Goal: Task Accomplishment & Management: Complete application form

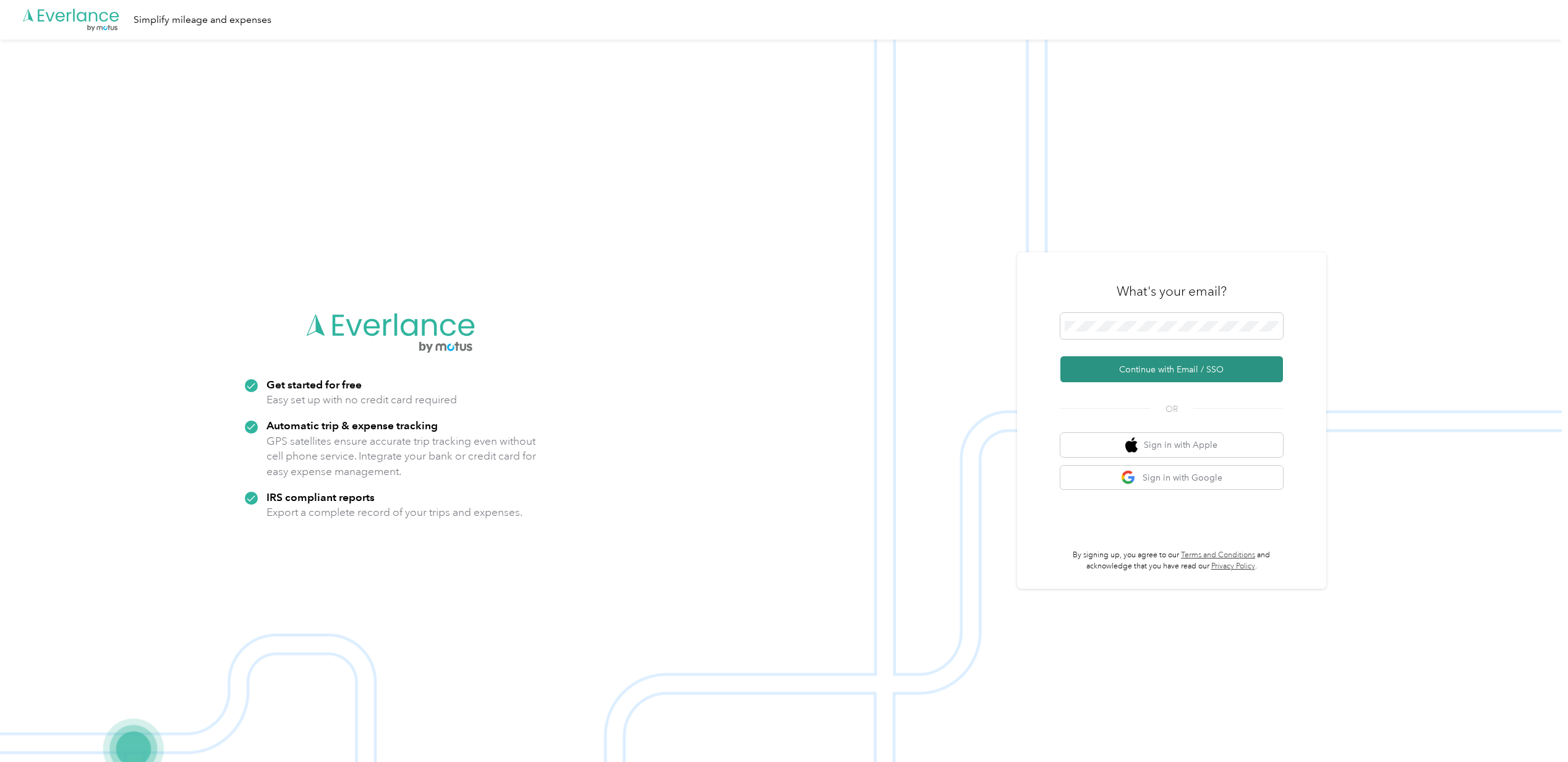
click at [1131, 371] on button "Continue with Email / SSO" at bounding box center [1172, 369] width 222 height 26
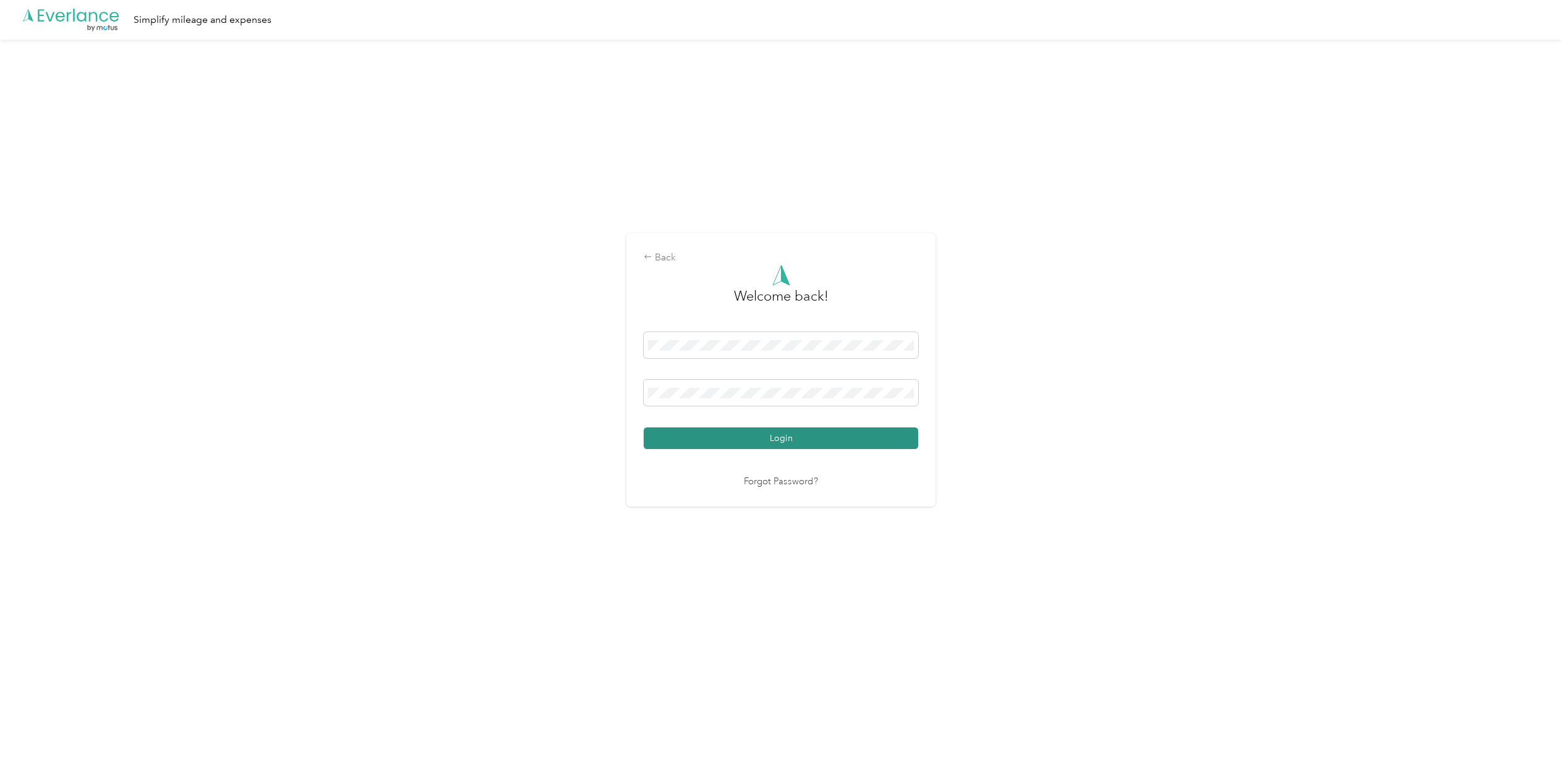
click at [760, 432] on button "Login" at bounding box center [780, 437] width 274 height 22
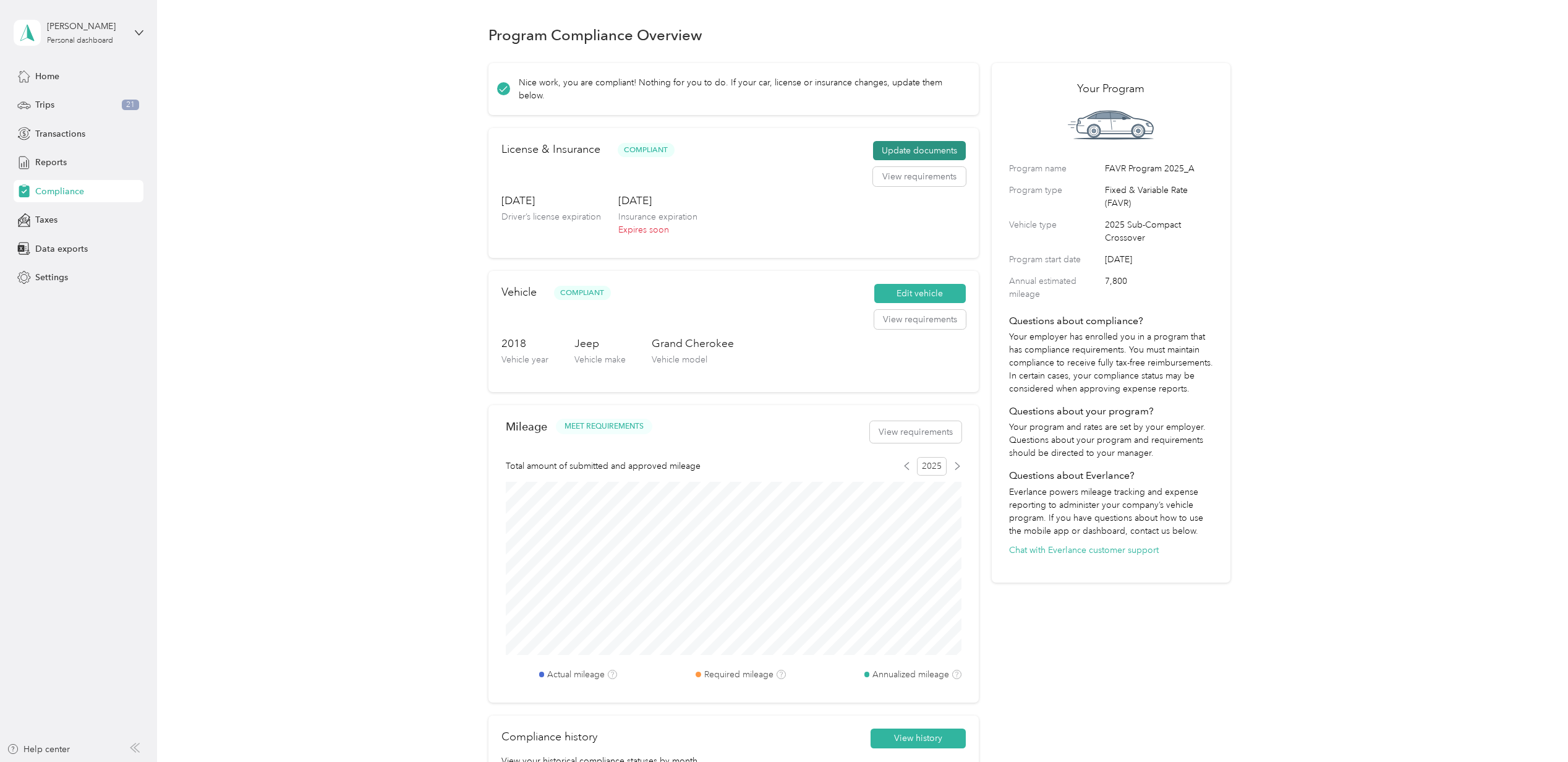
click at [901, 147] on button "Update documents" at bounding box center [920, 151] width 92 height 20
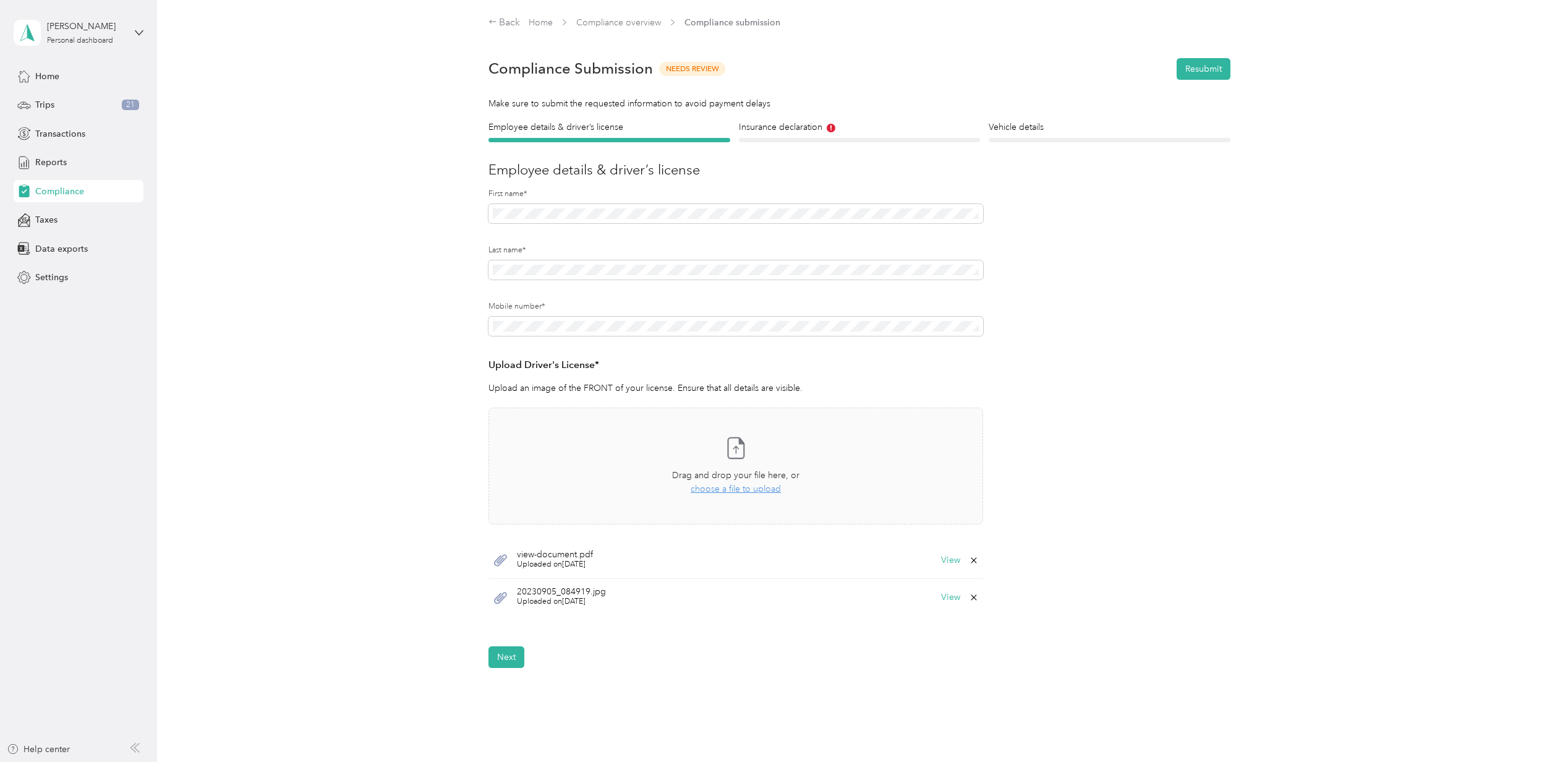
click at [972, 561] on icon at bounding box center [973, 559] width 6 height 6
click at [936, 567] on button "Yes" at bounding box center [939, 569] width 24 height 20
click at [506, 616] on button "Next" at bounding box center [506, 619] width 36 height 22
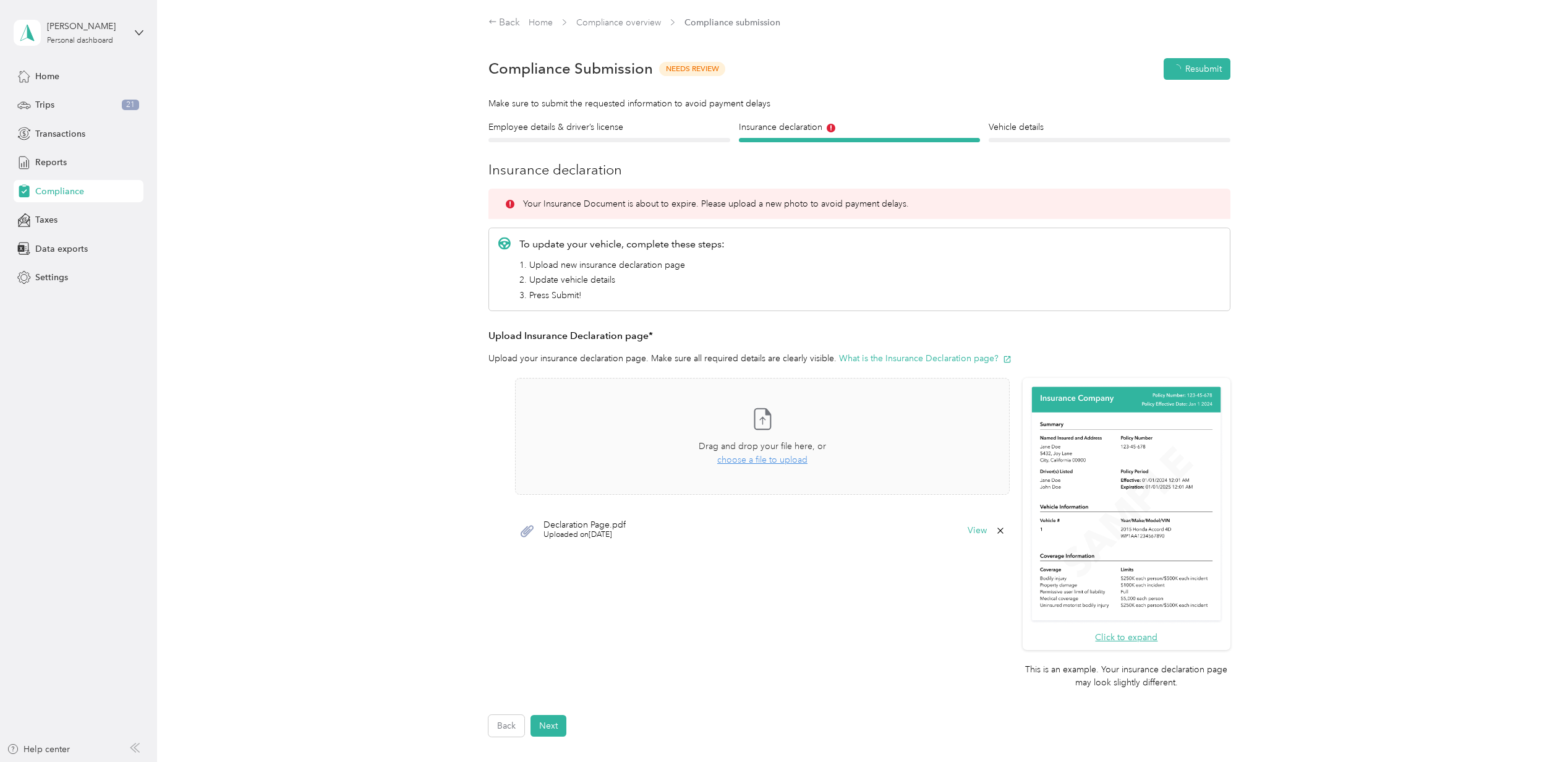
scroll to position [15, 0]
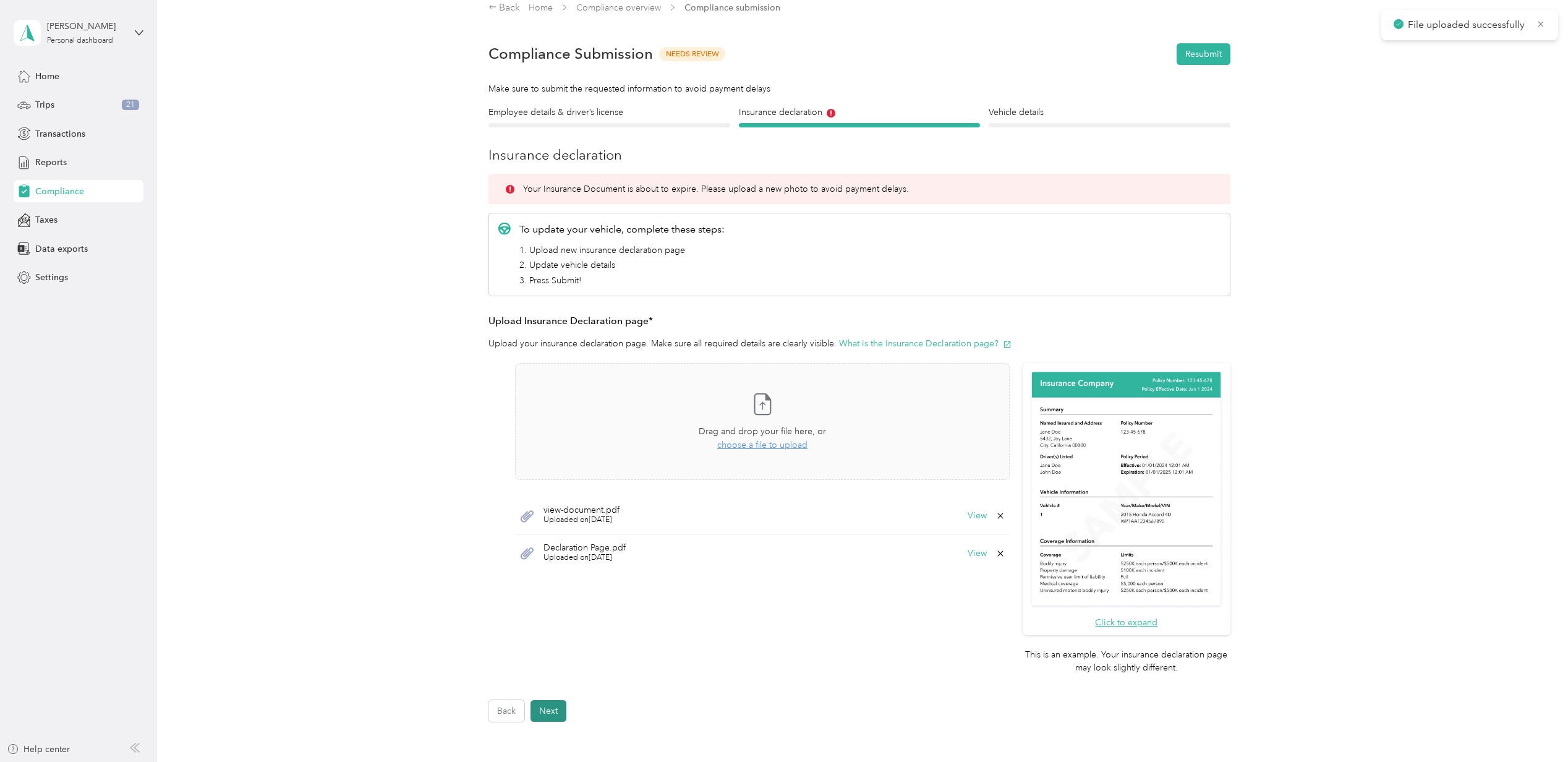
click at [546, 711] on button "Next" at bounding box center [548, 710] width 36 height 22
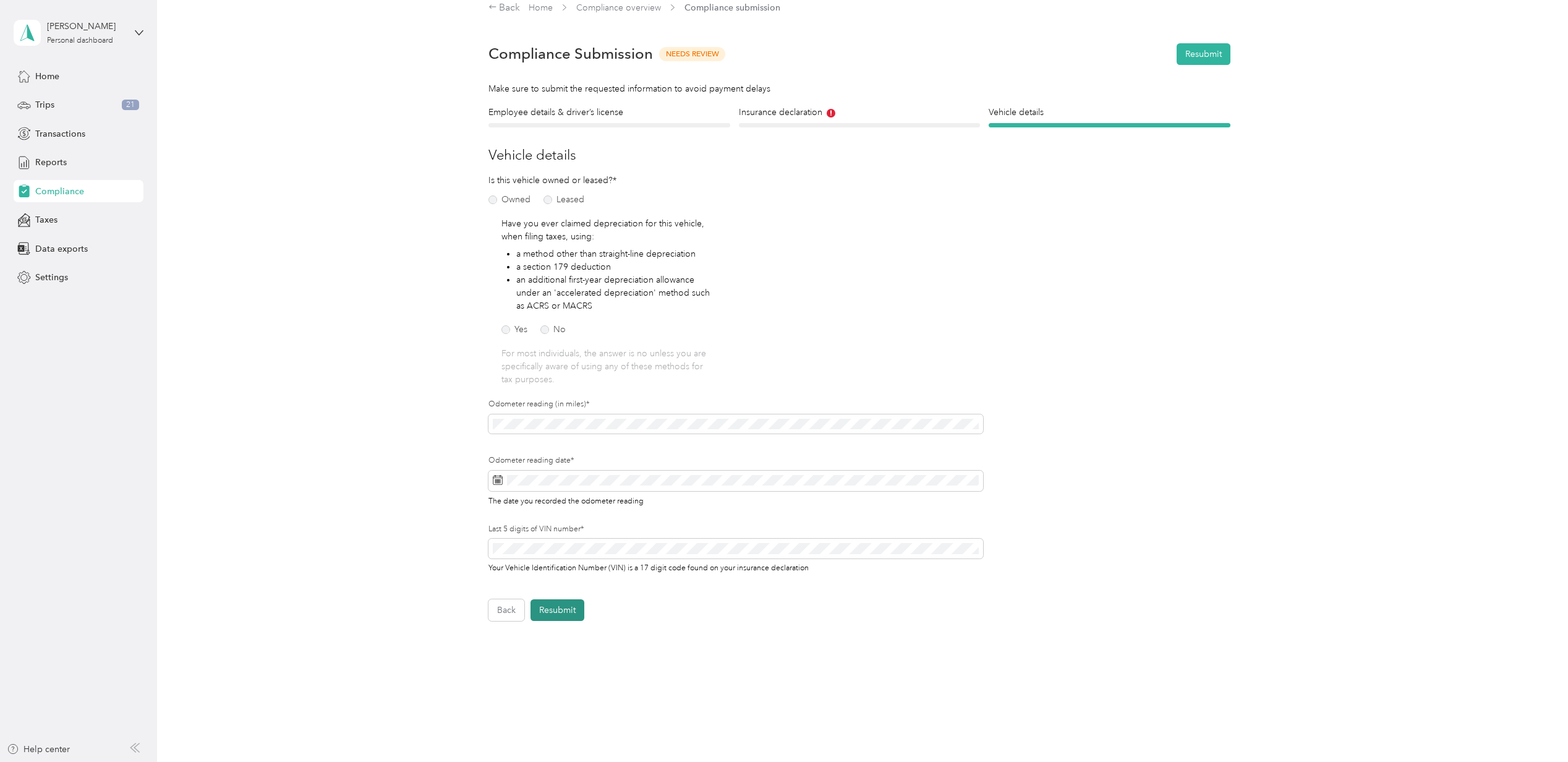
click at [559, 609] on button "Resubmit" at bounding box center [557, 609] width 54 height 22
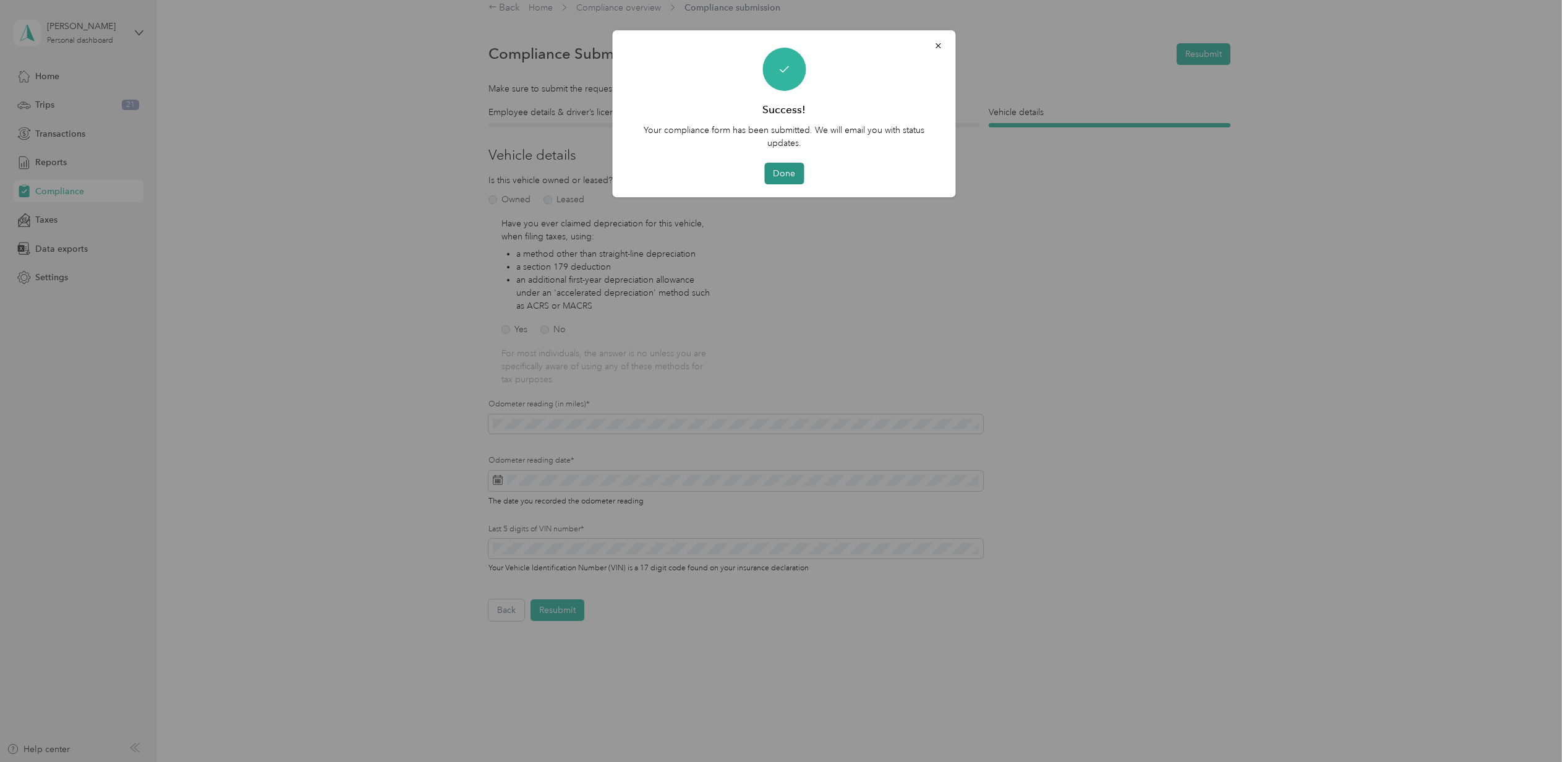
click at [788, 173] on button "Done" at bounding box center [784, 173] width 40 height 22
